Goal: Task Accomplishment & Management: Complete application form

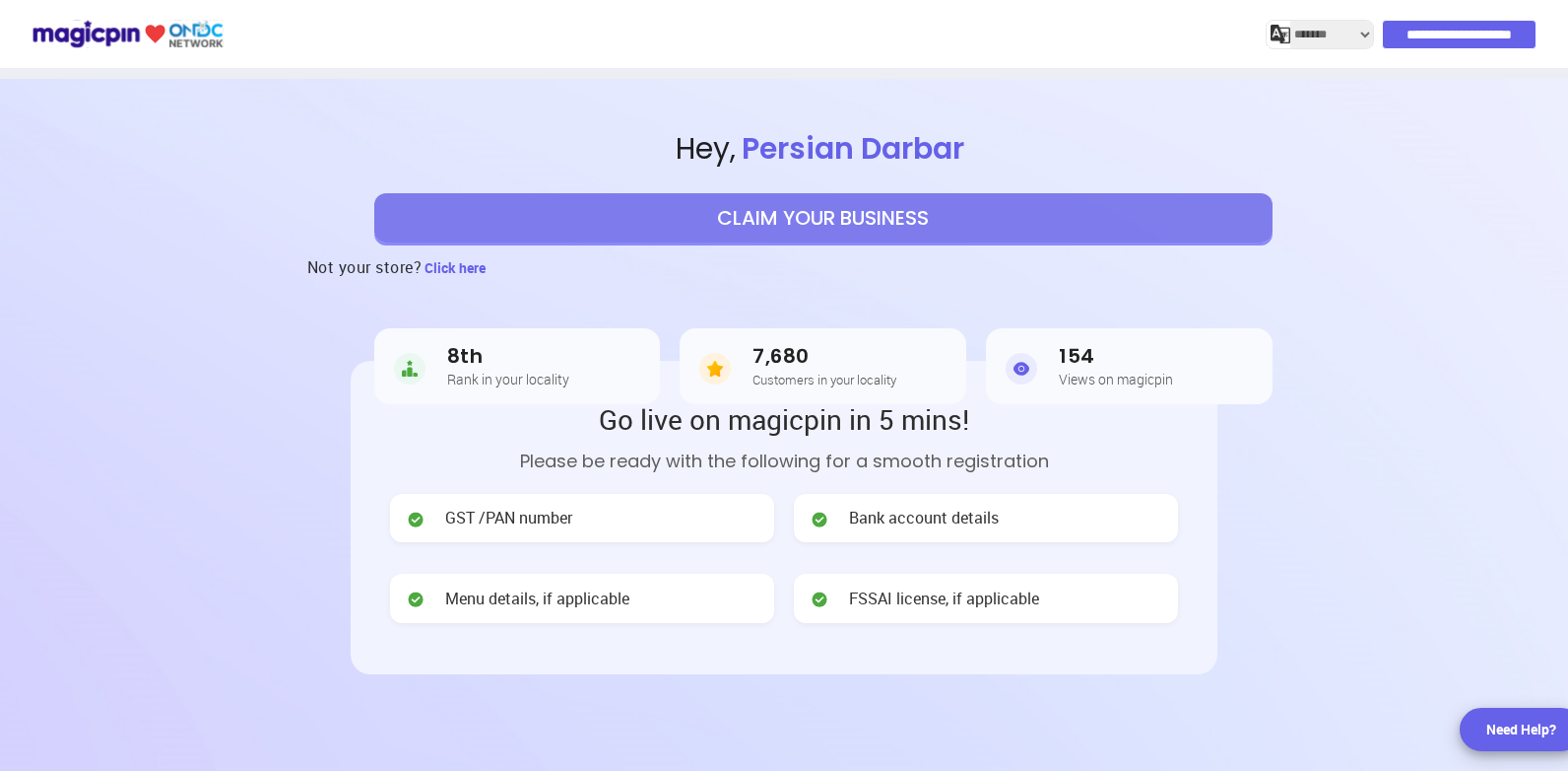
select select "*******"
click at [860, 212] on button "CLAIM YOUR BUSINESS" at bounding box center [823, 218] width 899 height 50
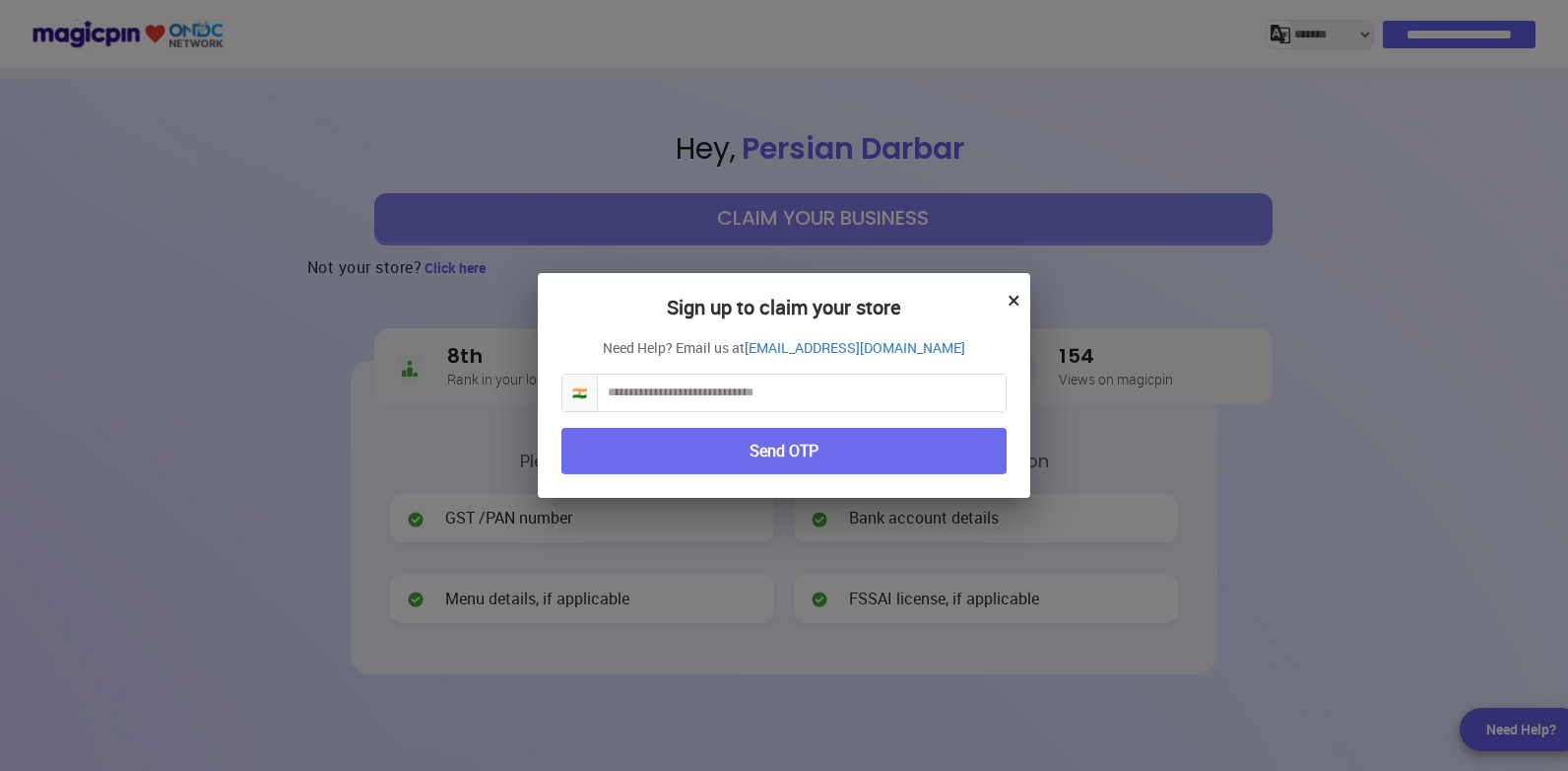
click at [744, 388] on input "text" at bounding box center [801, 392] width 408 height 37
type input "**********"
click at [838, 460] on button "Send OTP" at bounding box center [784, 450] width 445 height 47
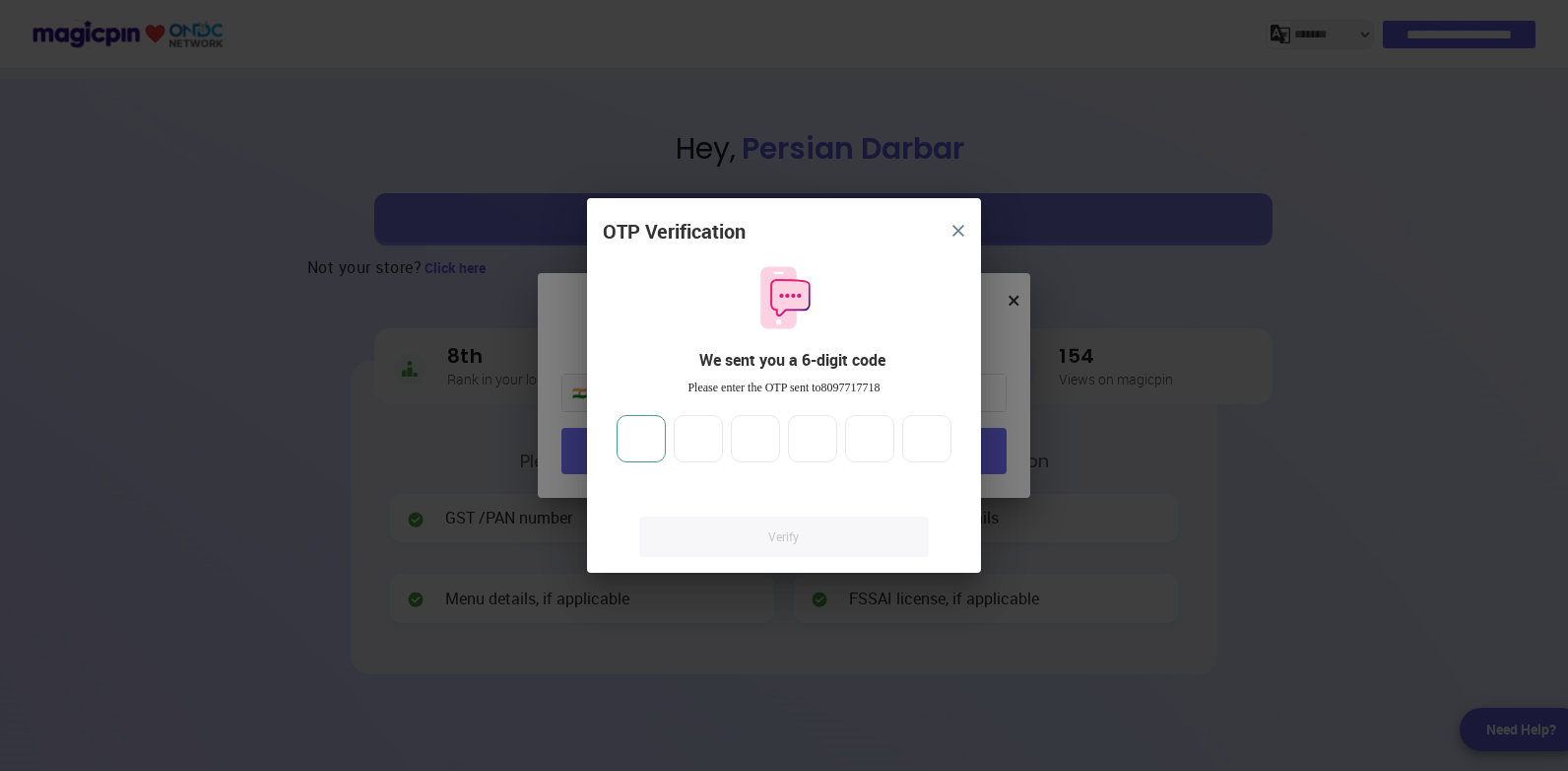
click at [647, 434] on input "number" at bounding box center [641, 439] width 50 height 48
type input "*"
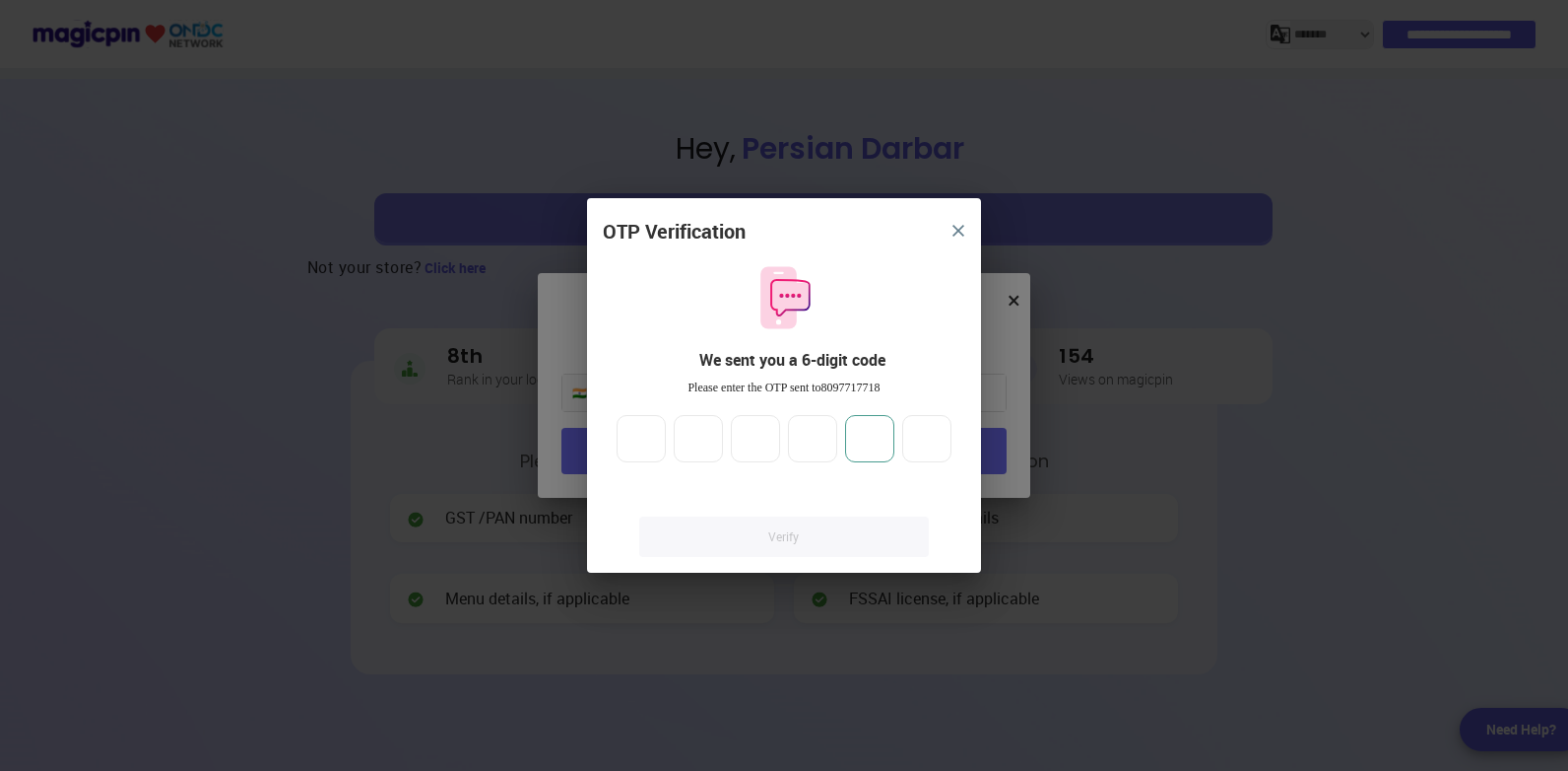
type input "*"
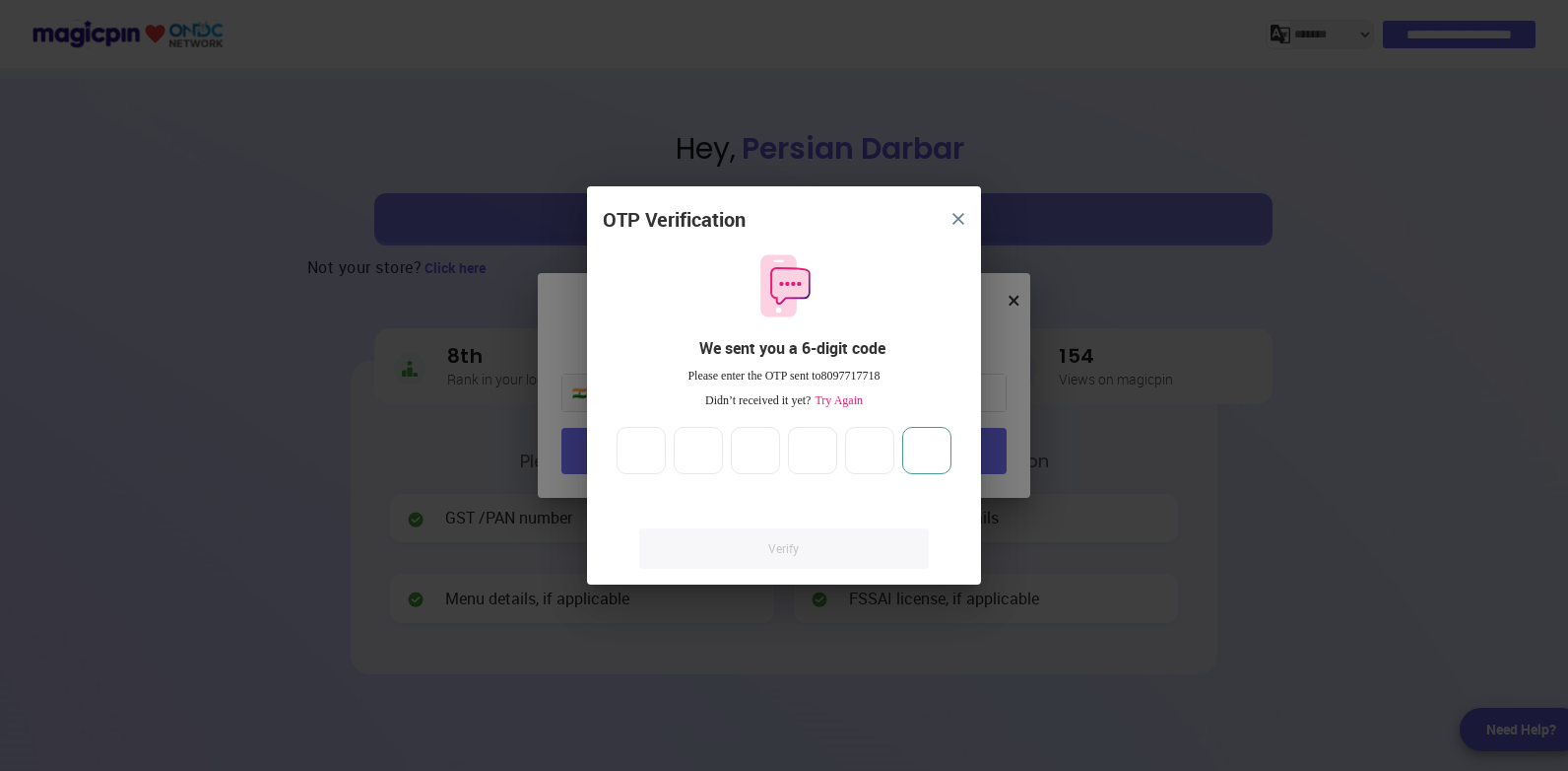
type input "*"
drag, startPoint x: 905, startPoint y: 498, endPoint x: 344, endPoint y: 506, distance: 561.1
click at [220, 468] on div "OTP Verification We sent you a 6-digit code Please enter the OTP sent to 809771…" at bounding box center [784, 386] width 1568 height 771
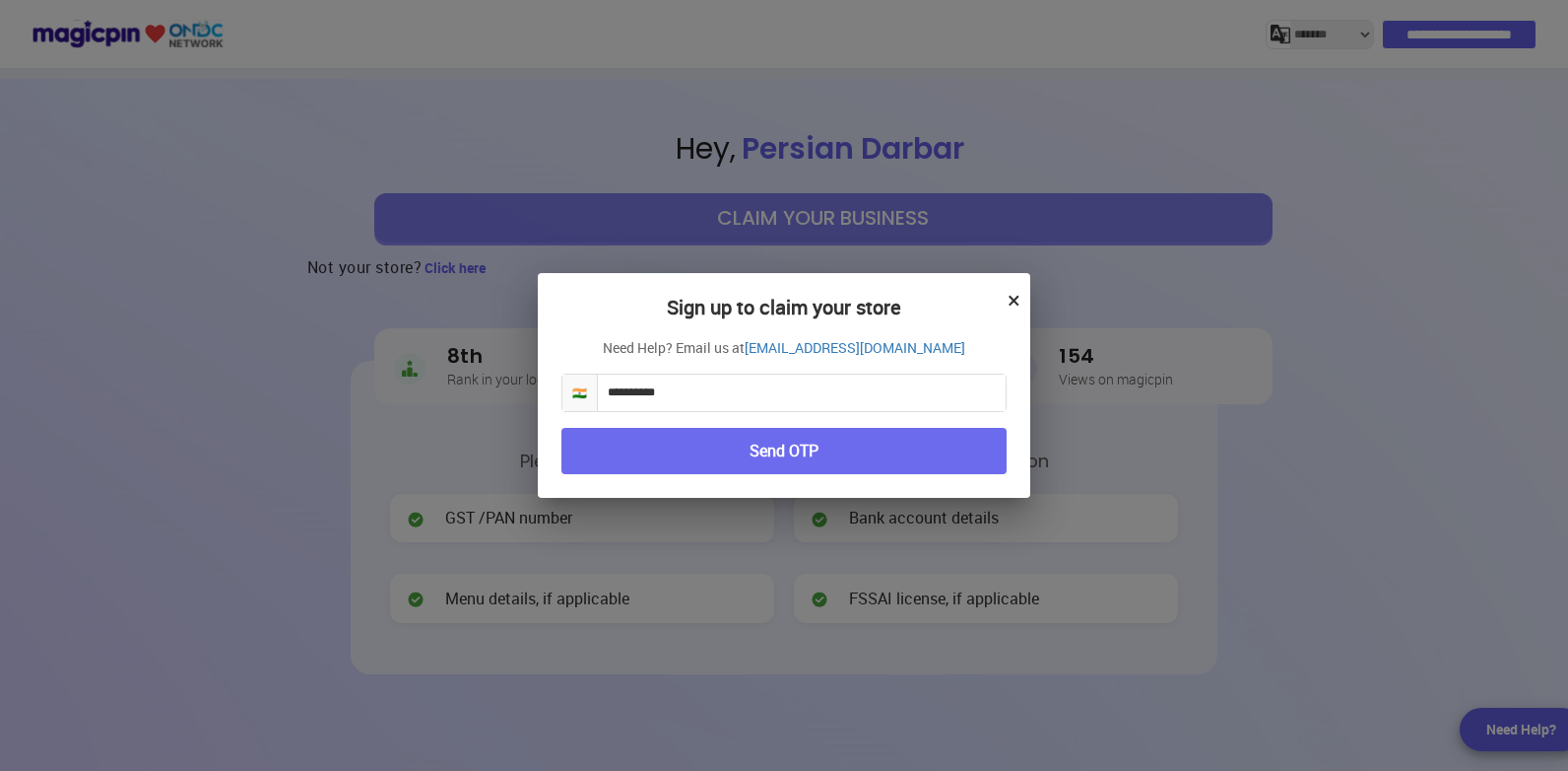
click at [798, 444] on button "Send OTP" at bounding box center [784, 450] width 445 height 47
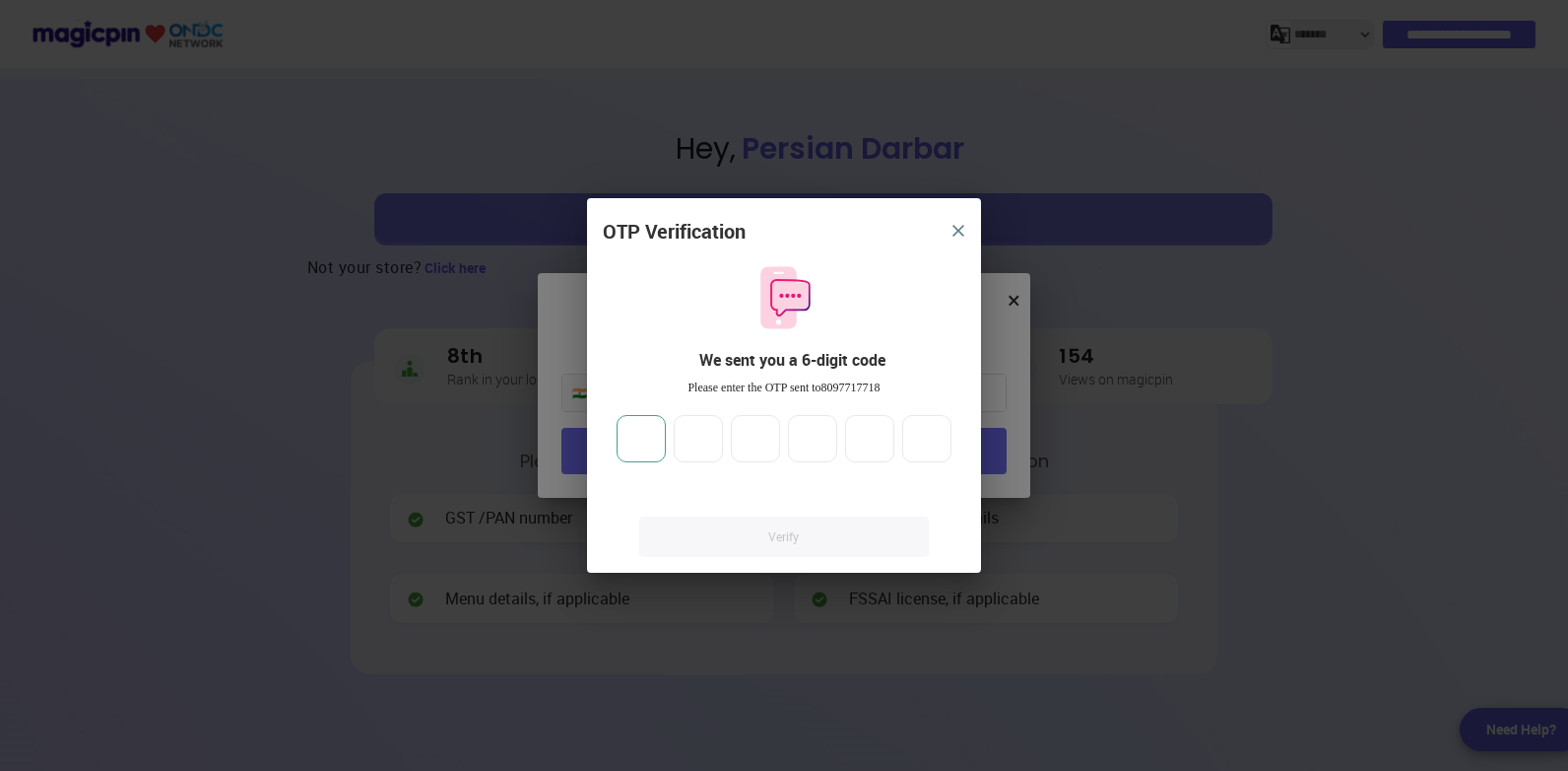
click at [641, 445] on input "number" at bounding box center [641, 439] width 50 height 48
type input "***"
click at [963, 229] on img "close" at bounding box center [958, 231] width 12 height 12
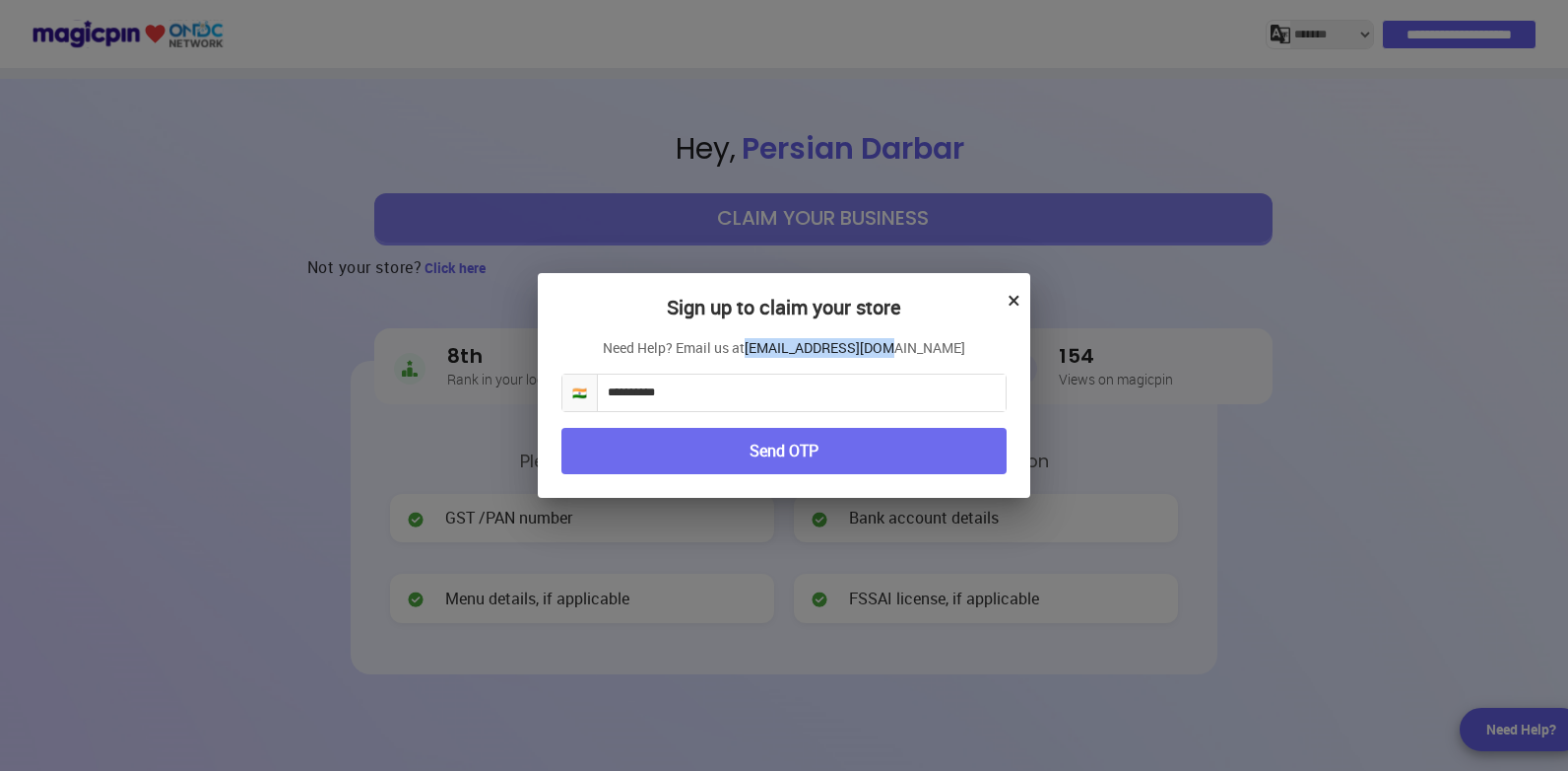
drag, startPoint x: 931, startPoint y: 346, endPoint x: 795, endPoint y: 352, distance: 136.1
click at [795, 352] on p "Need Help? Email us at [EMAIL_ADDRESS][DOMAIN_NAME]" at bounding box center [784, 348] width 445 height 20
click at [775, 453] on button "Send OTP" at bounding box center [784, 450] width 445 height 47
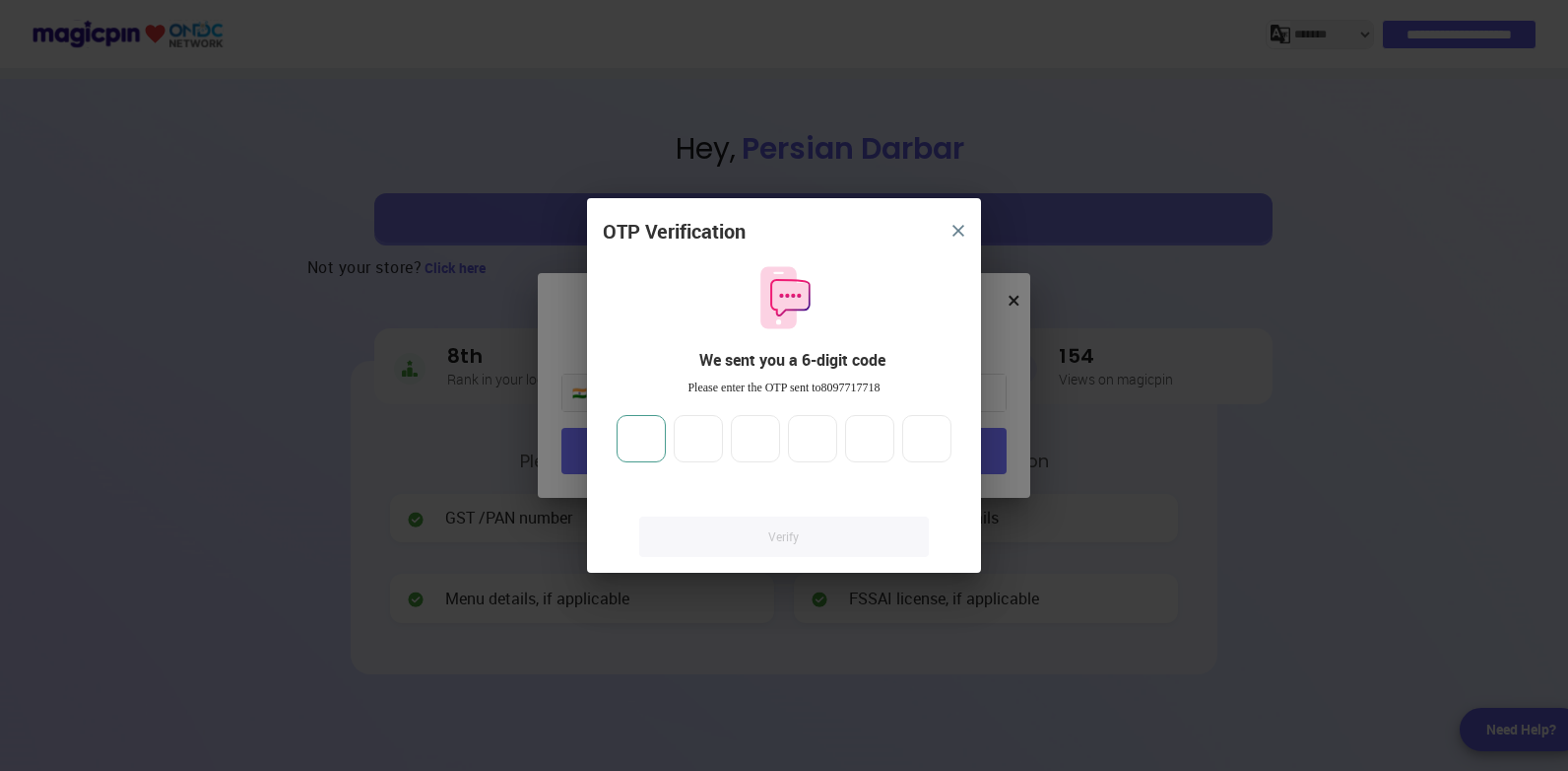
click at [627, 439] on input "number" at bounding box center [641, 439] width 50 height 48
type input "*"
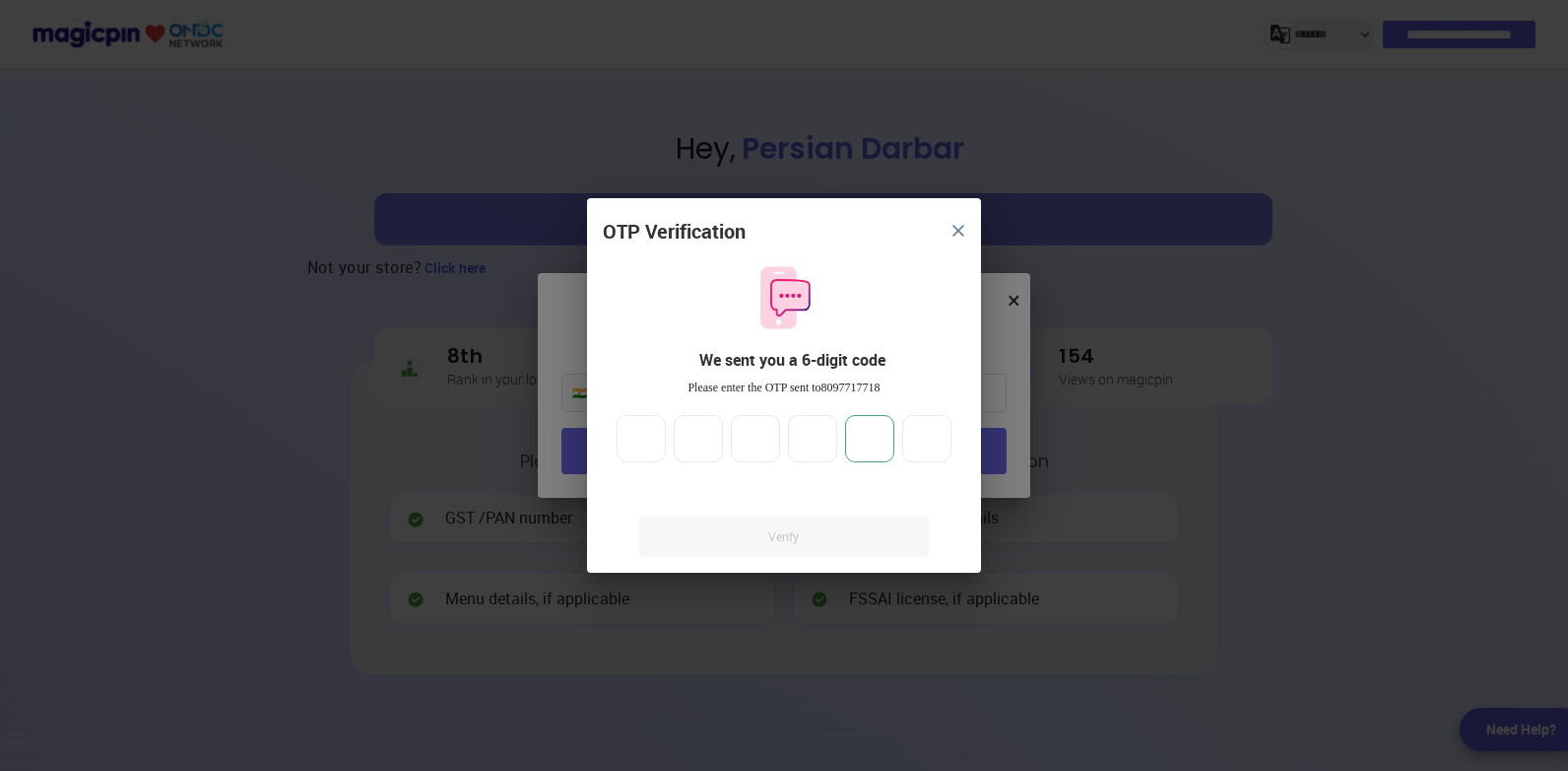
type input "*"
click at [784, 540] on link "Verify" at bounding box center [784, 537] width 290 height 41
click at [787, 535] on link "Verify" at bounding box center [784, 537] width 290 height 41
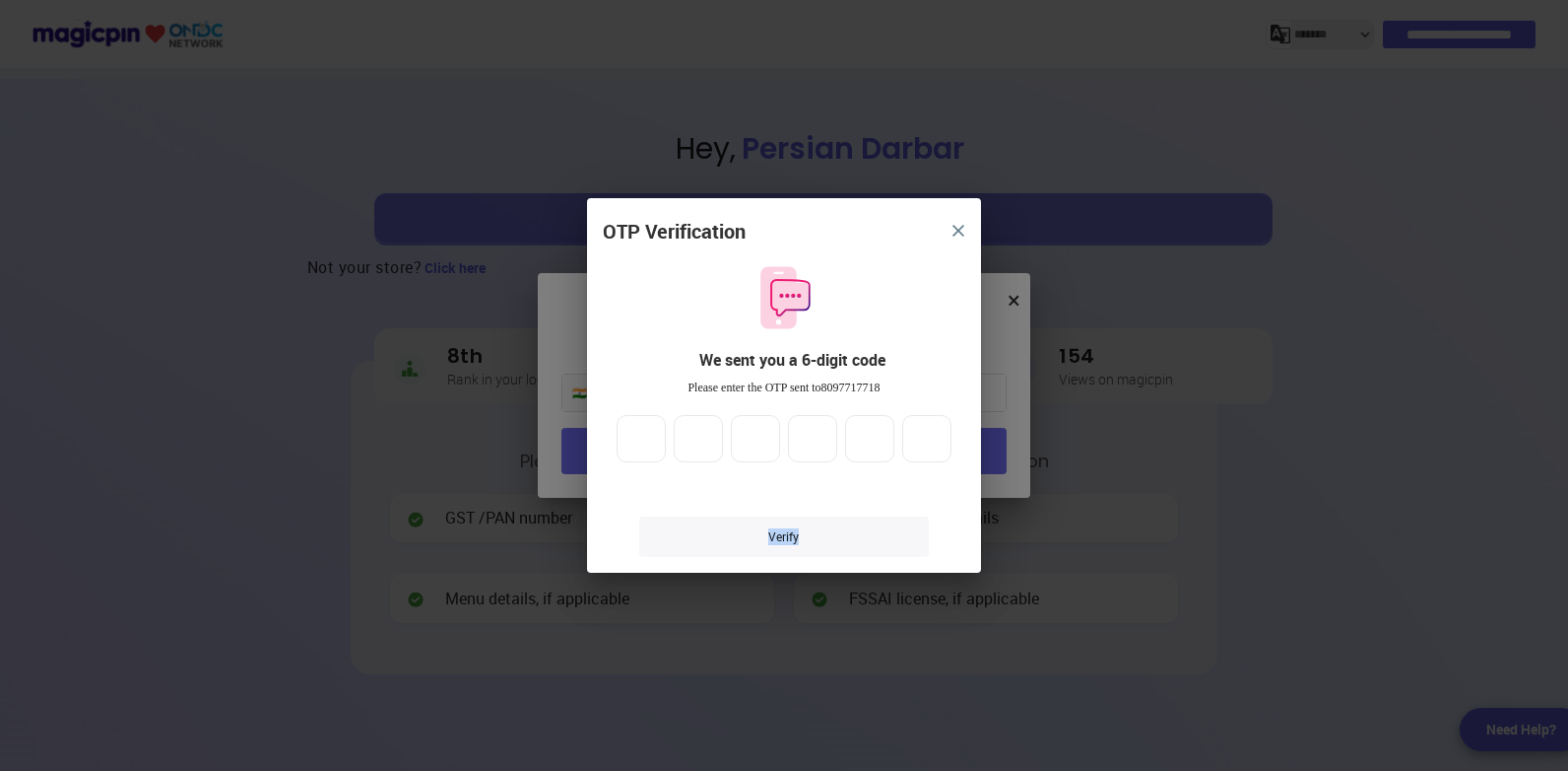
click at [782, 532] on link "Verify" at bounding box center [784, 537] width 290 height 41
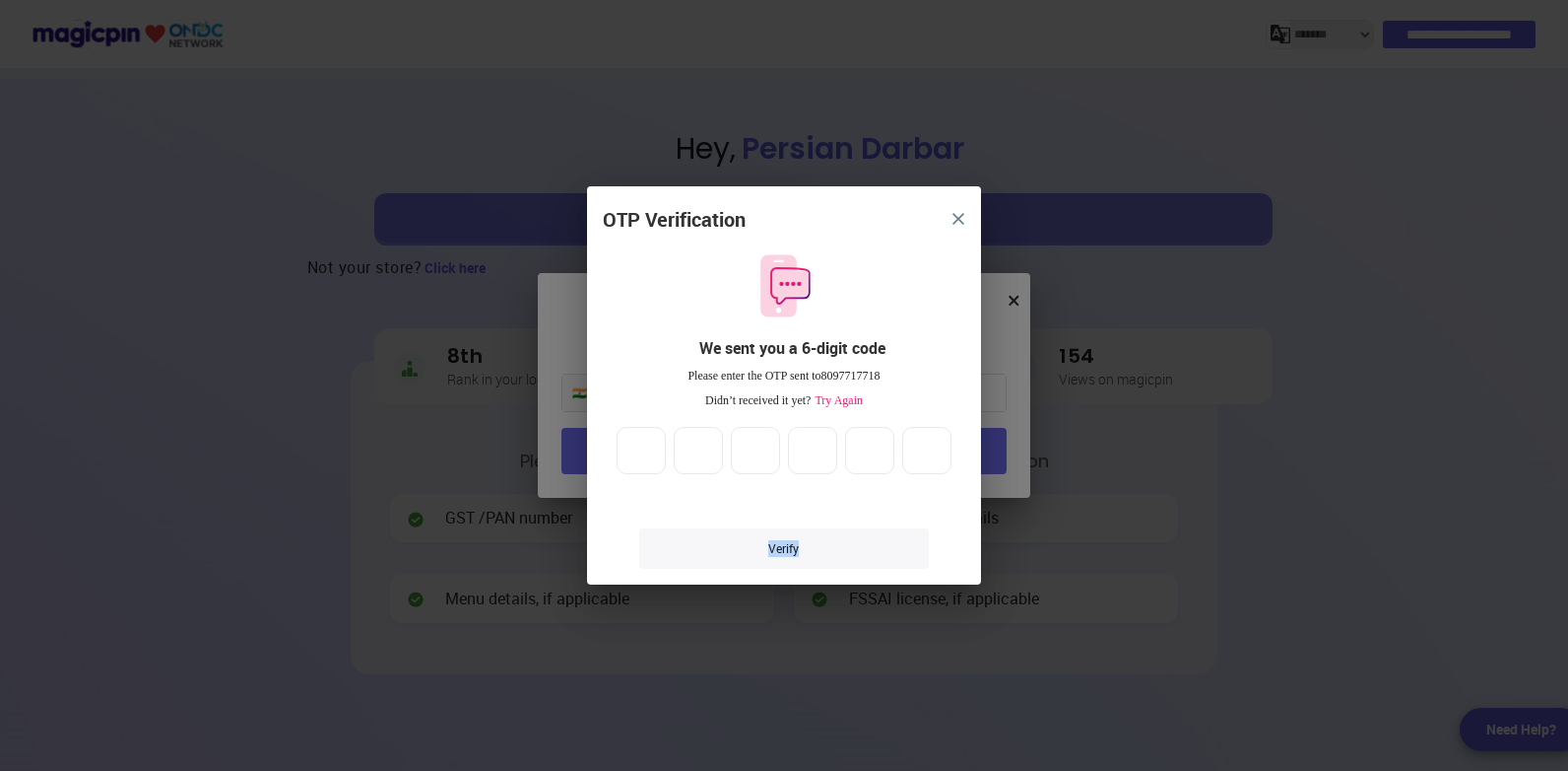
click at [784, 547] on link "Verify" at bounding box center [784, 548] width 290 height 41
drag, startPoint x: 784, startPoint y: 547, endPoint x: 957, endPoint y: 210, distance: 378.8
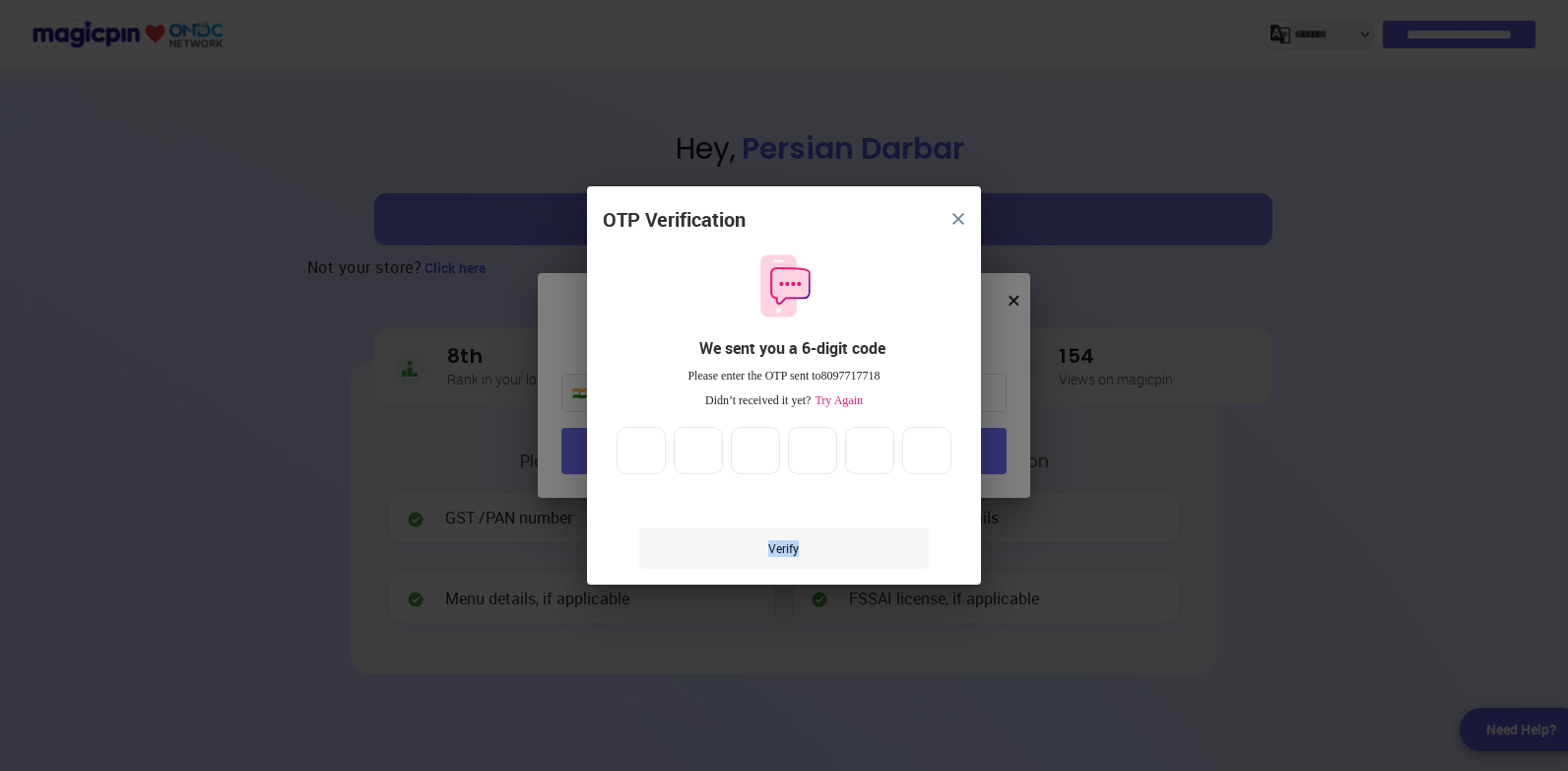
click at [957, 210] on button "close" at bounding box center [958, 219] width 36 height 36
